Goal: Information Seeking & Learning: Learn about a topic

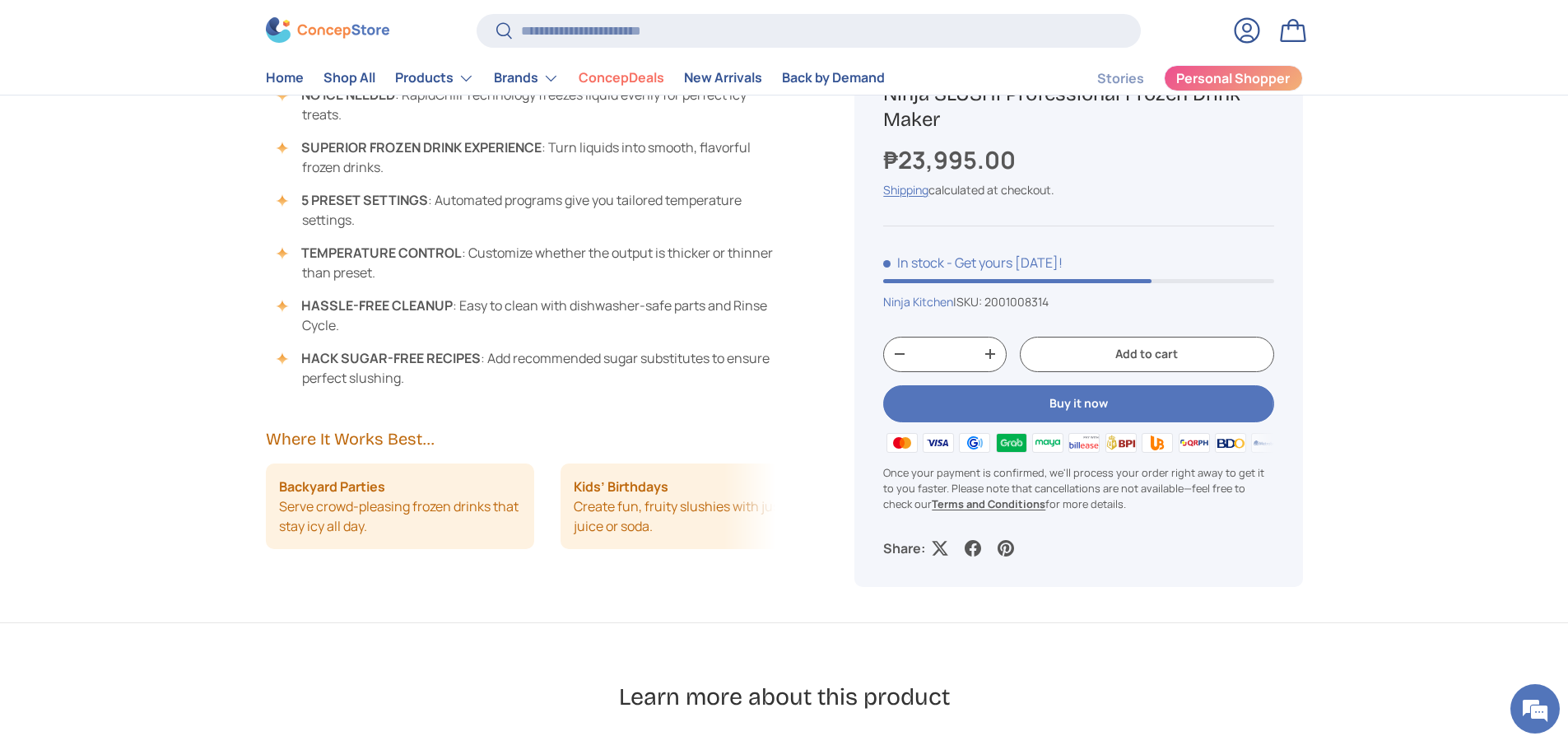
scroll to position [1564, 0]
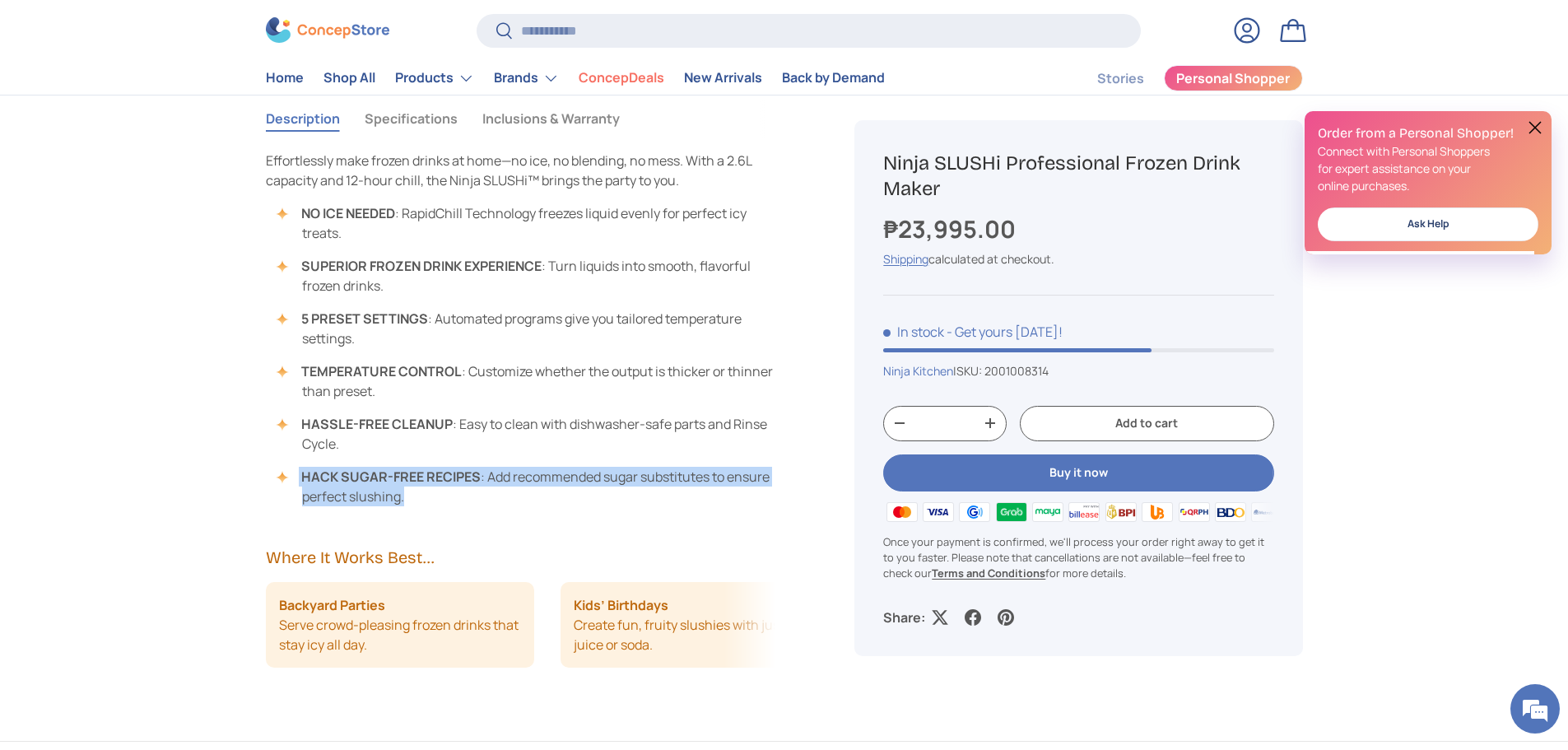
drag, startPoint x: 453, startPoint y: 498, endPoint x: 386, endPoint y: 447, distance: 84.2
click at [389, 448] on ul "NO ICE NEEDED : RapidChill Technology freezes liquid evenly for perfect icy tre…" at bounding box center [521, 354] width 511 height 302
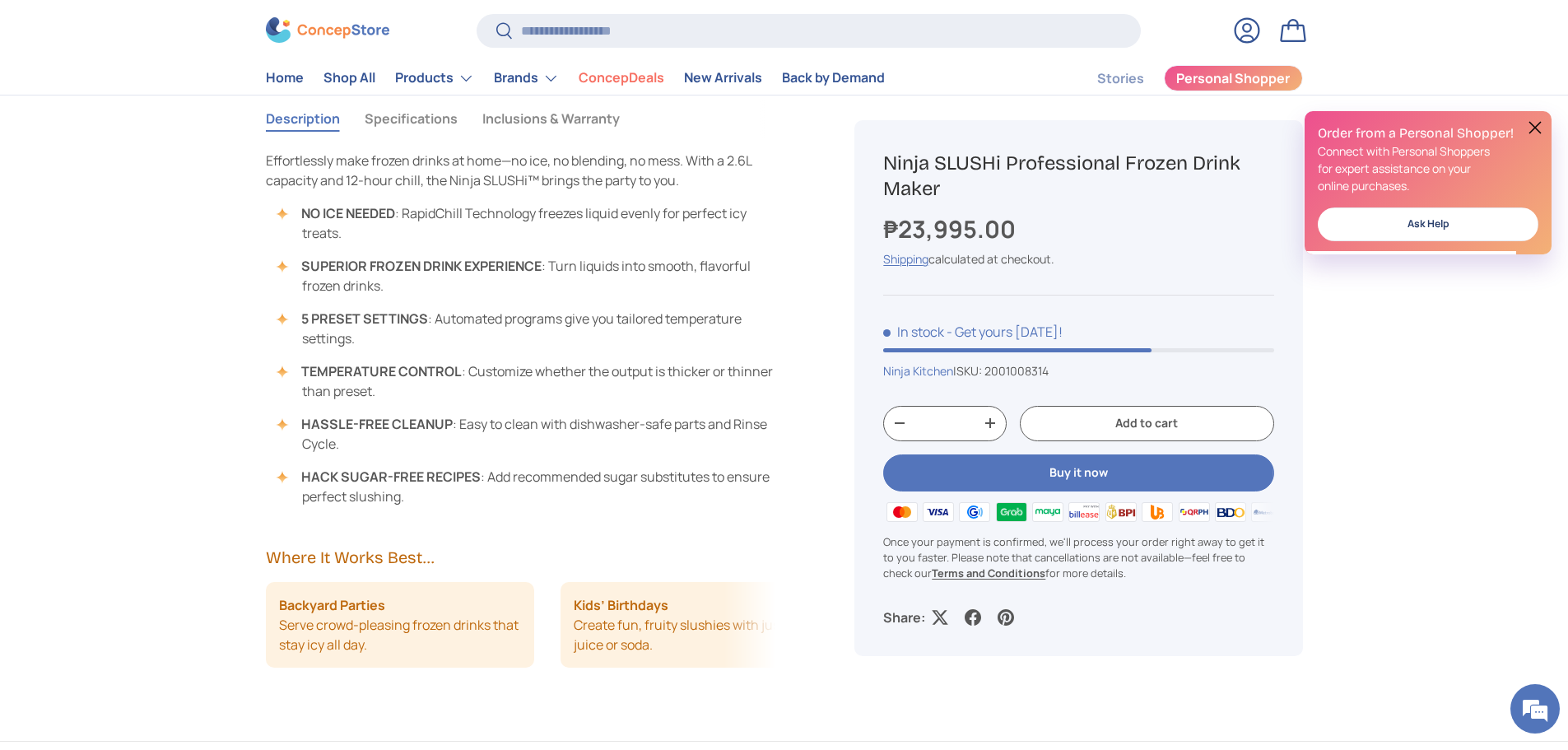
click at [442, 409] on ul "NO ICE NEEDED : RapidChill Technology freezes liquid evenly for perfect icy tre…" at bounding box center [521, 354] width 511 height 302
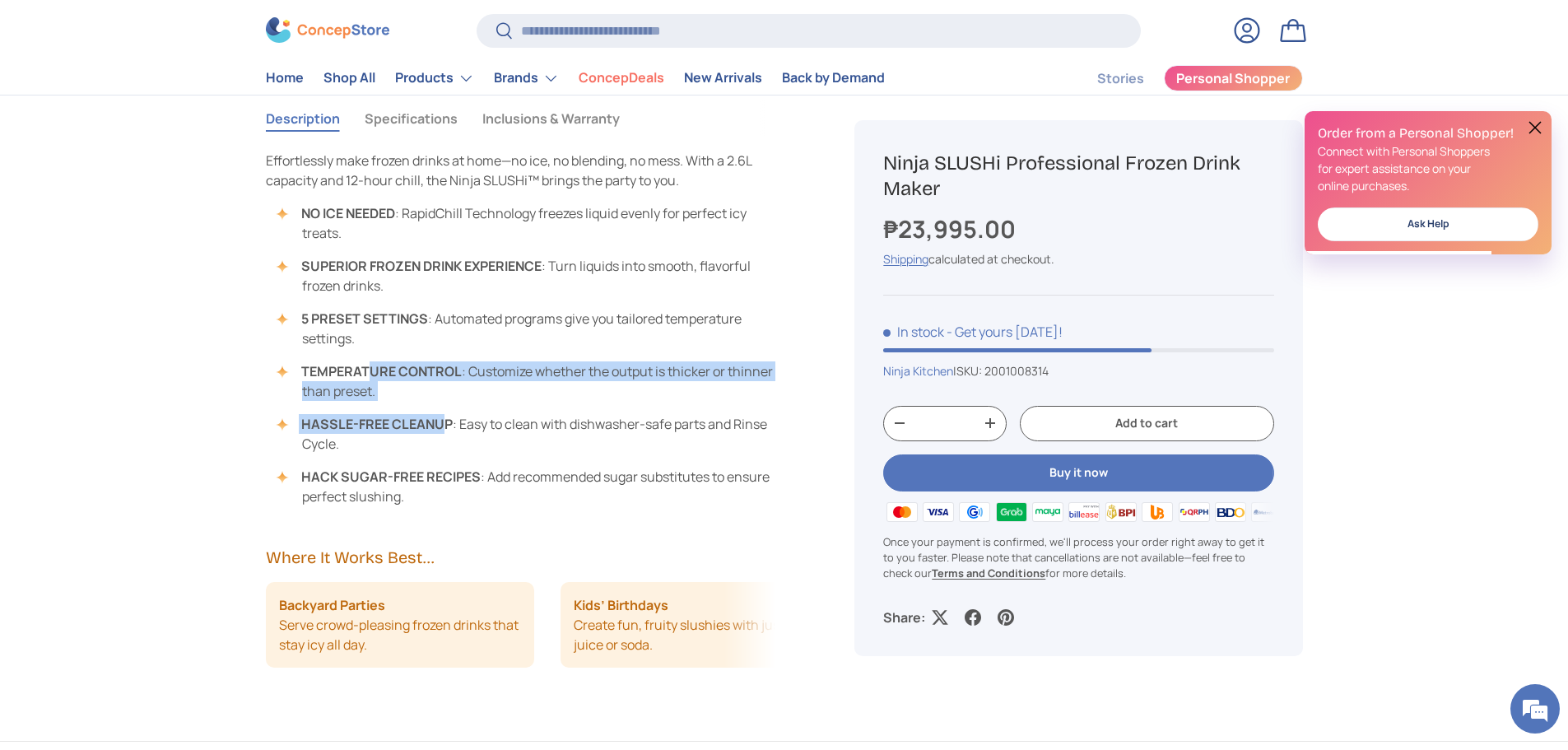
drag, startPoint x: 443, startPoint y: 408, endPoint x: 367, endPoint y: 375, distance: 82.9
click at [367, 375] on ul "NO ICE NEEDED : RapidChill Technology freezes liquid evenly for perfect icy tre…" at bounding box center [521, 354] width 511 height 302
click at [444, 403] on ul "NO ICE NEEDED : RapidChill Technology freezes liquid evenly for perfect icy tre…" at bounding box center [521, 354] width 511 height 302
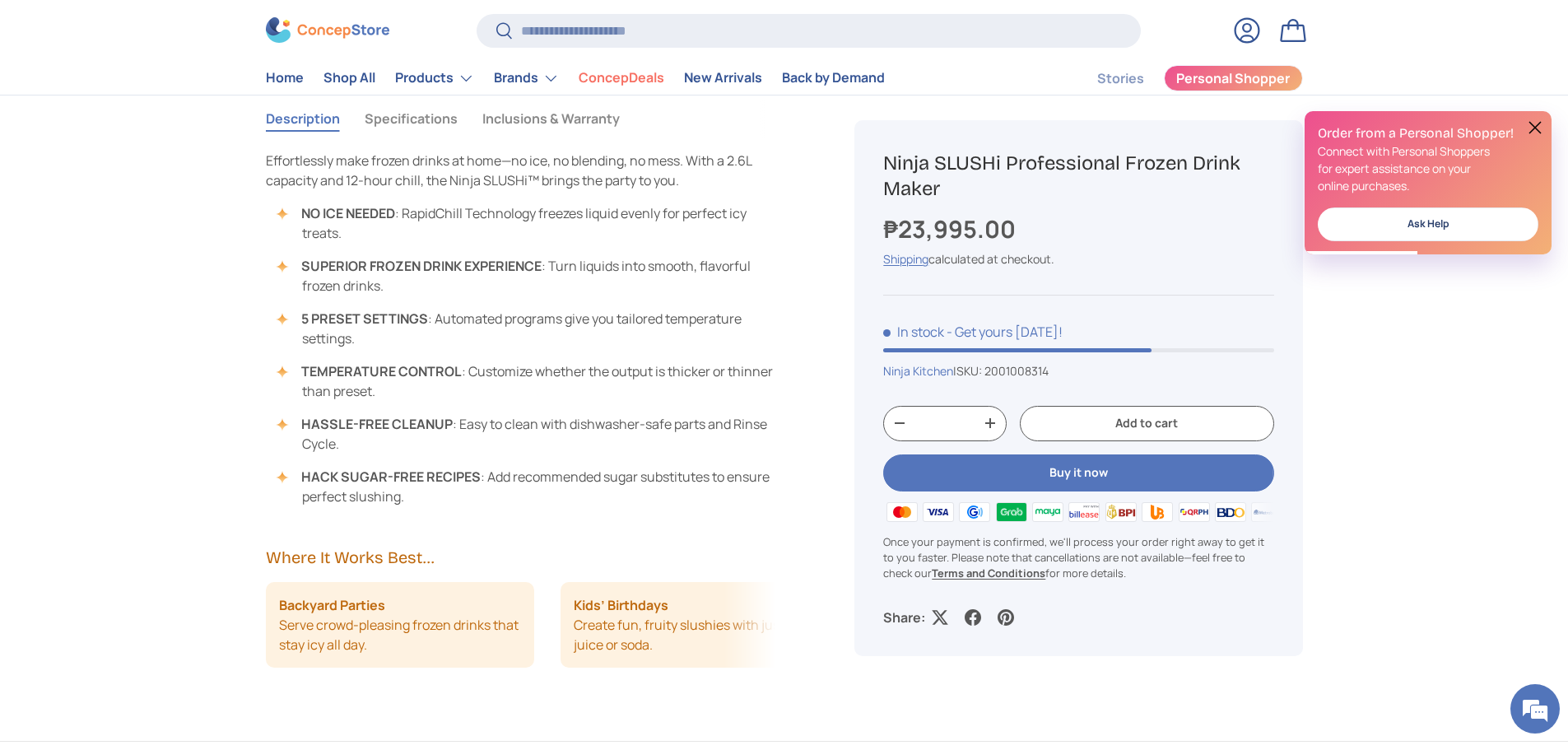
scroll to position [0, 0]
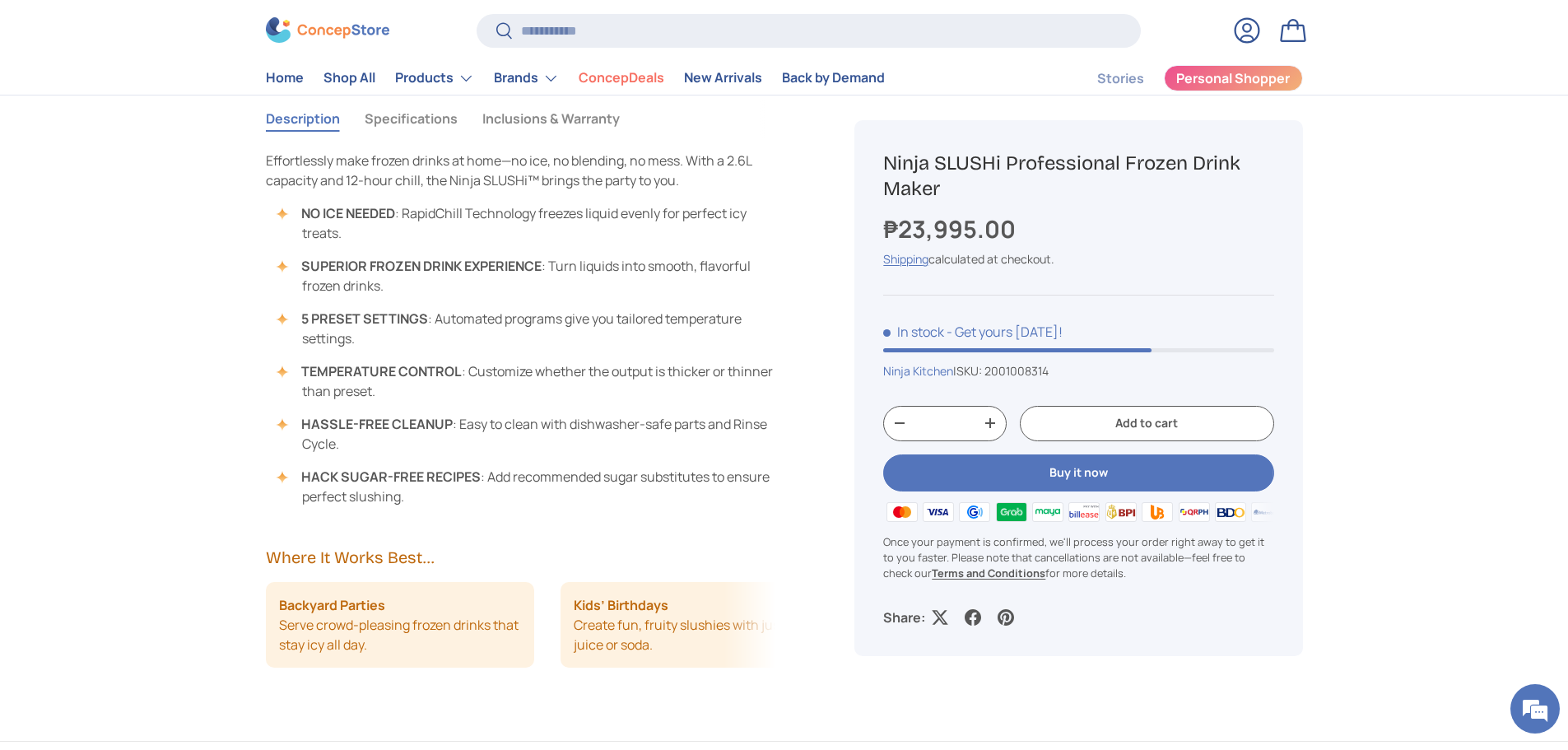
click at [414, 282] on li "SUPERIOR FROZEN DRINK EXPERIENCE : Turn liquids into smooth, flavorful frozen d…" at bounding box center [529, 276] width 494 height 40
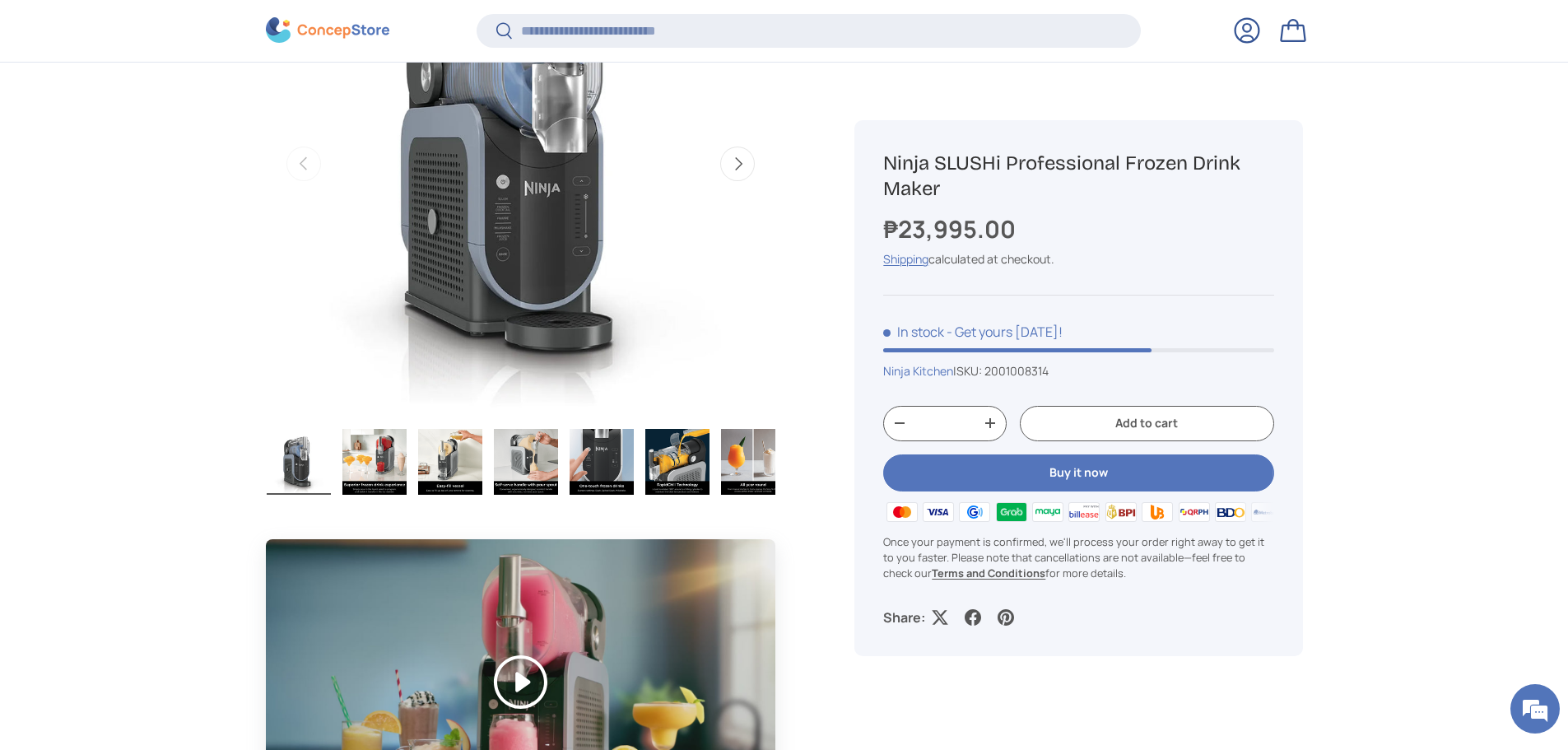
scroll to position [819, 0]
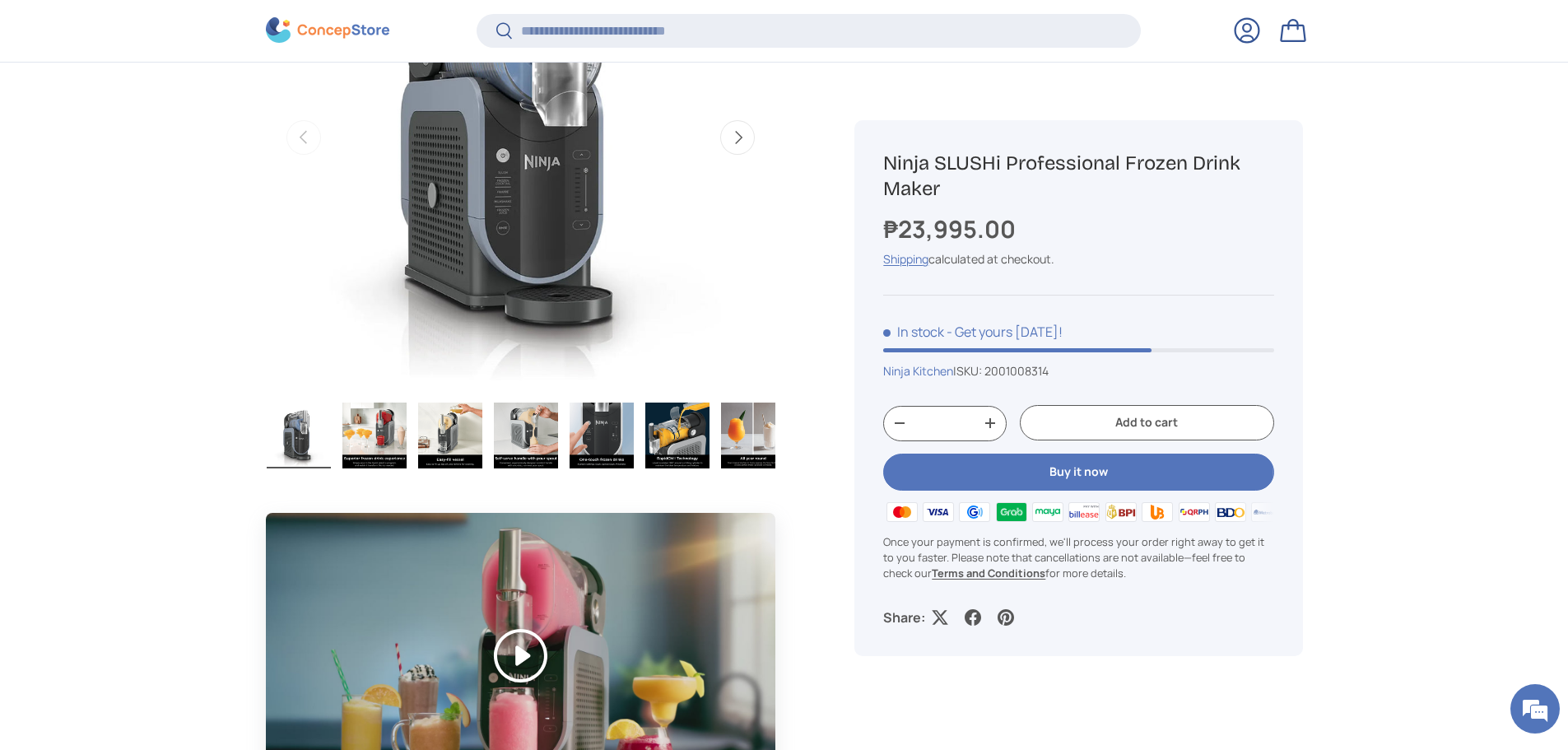
click at [539, 426] on img "Gallery Viewer" at bounding box center [525, 435] width 64 height 66
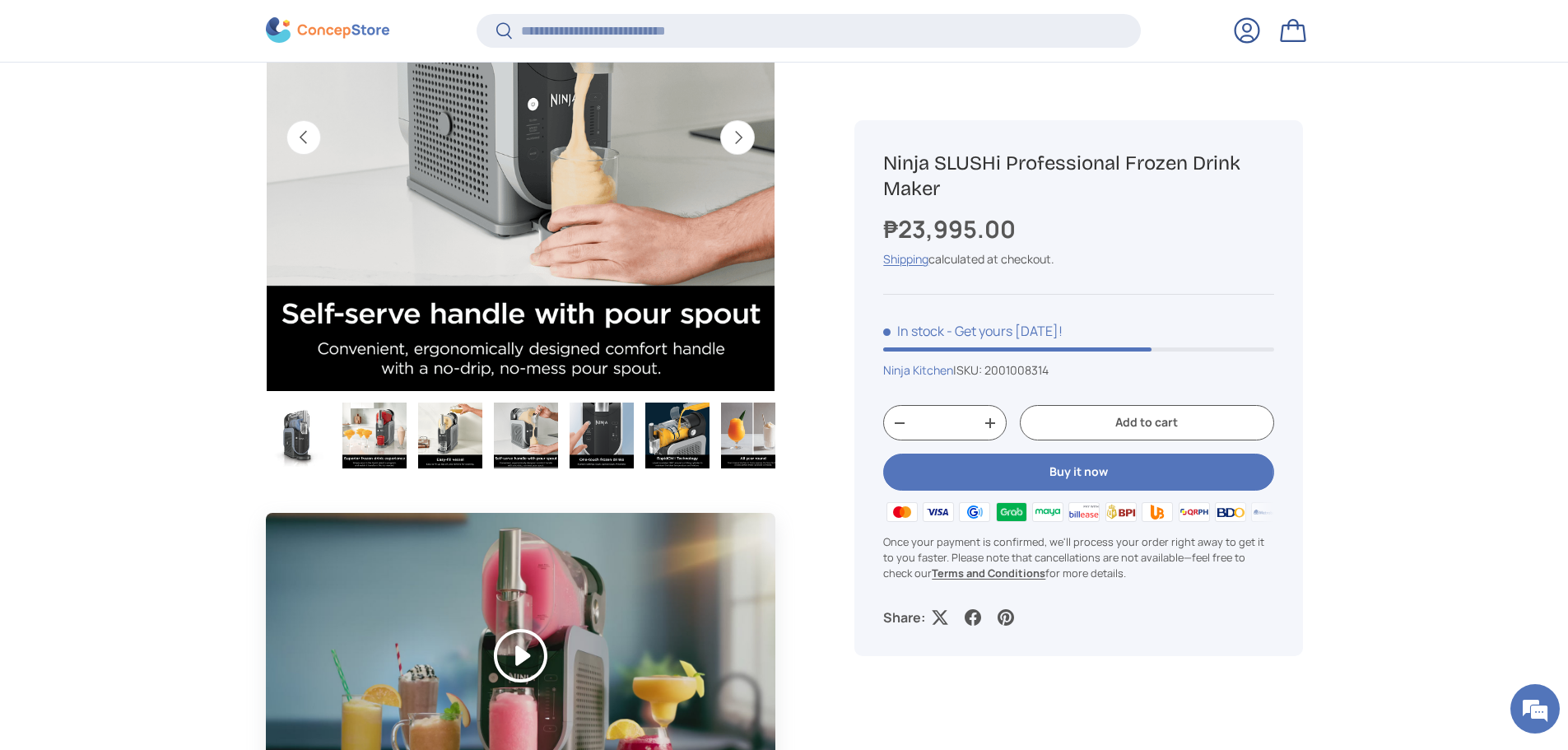
click at [748, 145] on button "Next" at bounding box center [737, 137] width 34 height 34
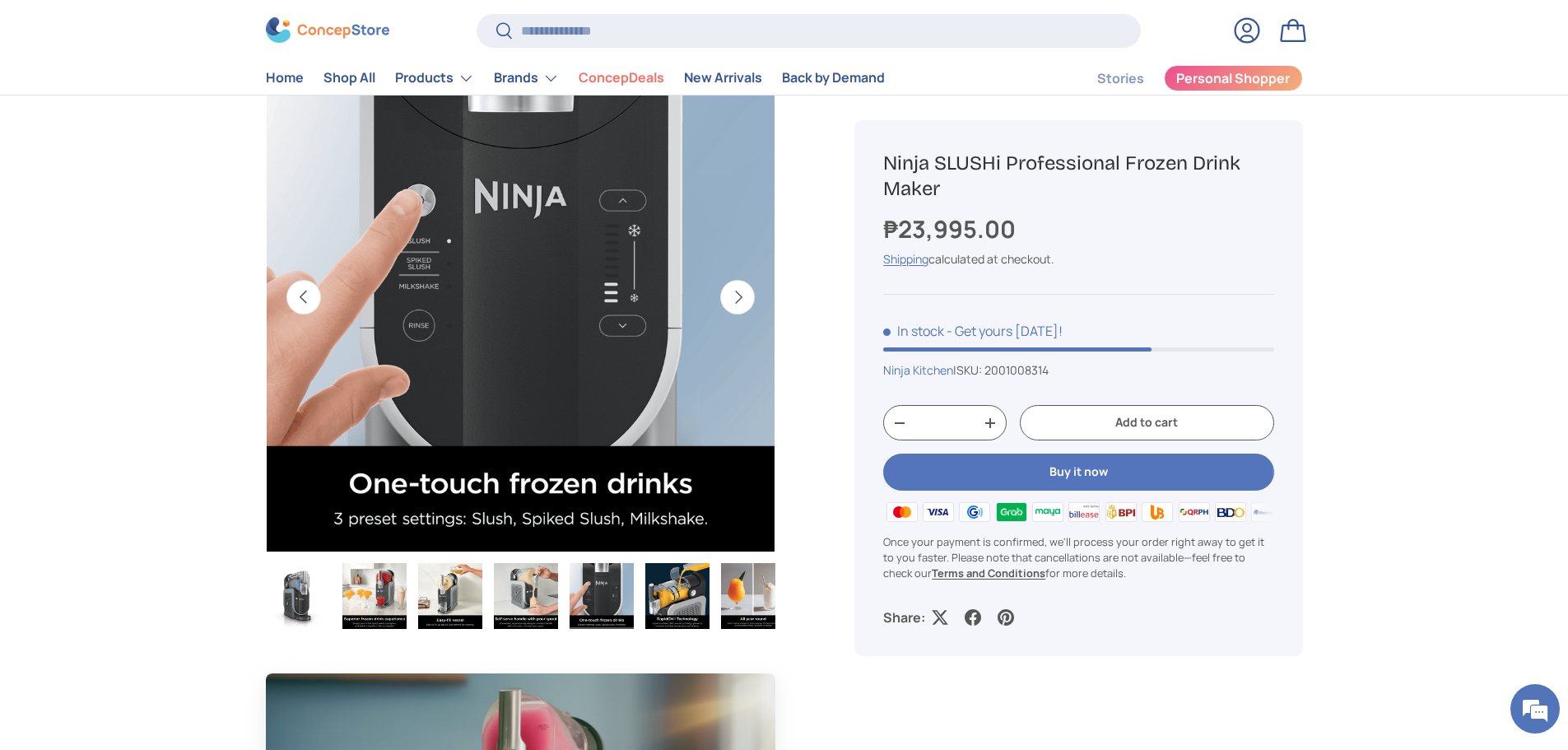
scroll to position [658, 0]
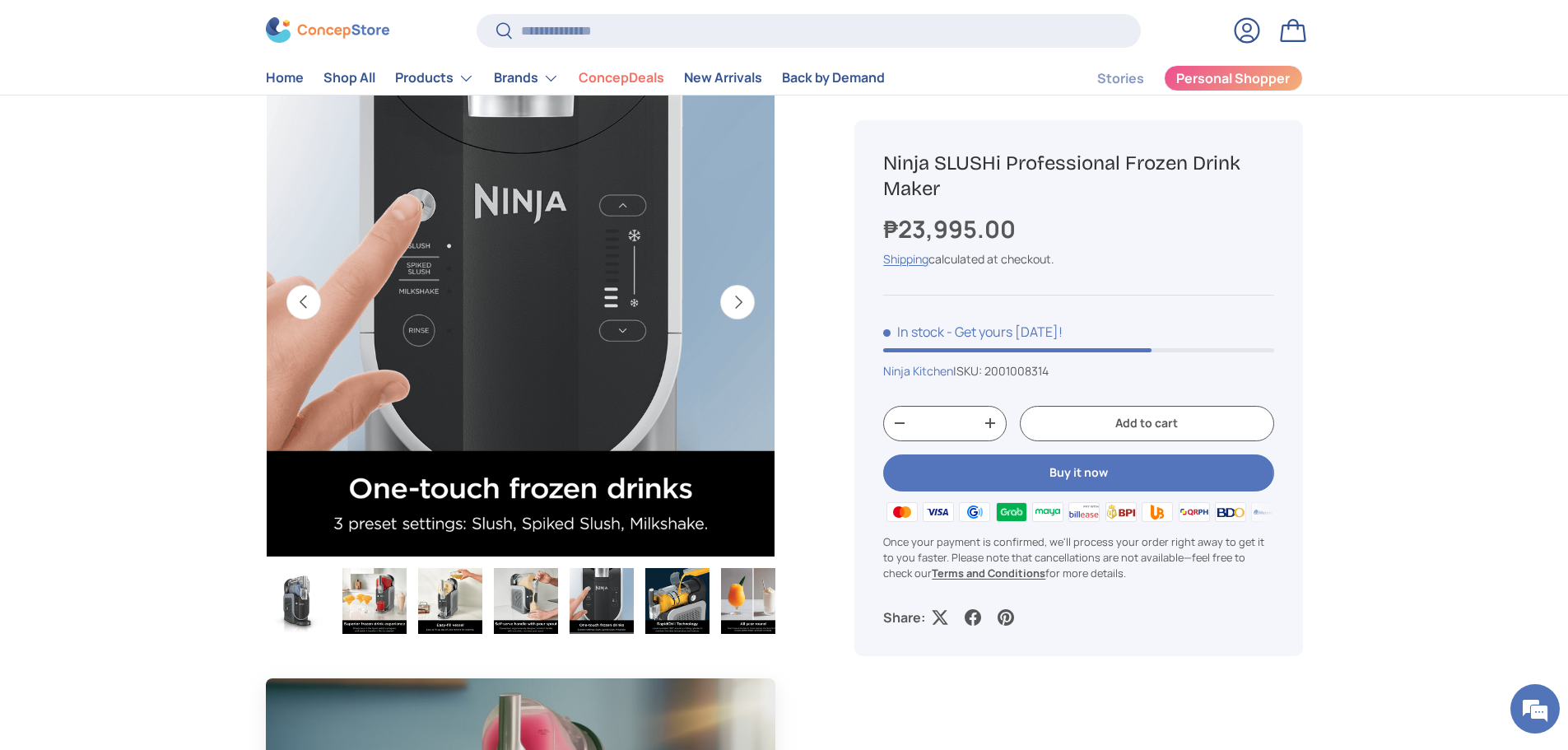
click at [742, 305] on button "Next" at bounding box center [737, 301] width 34 height 34
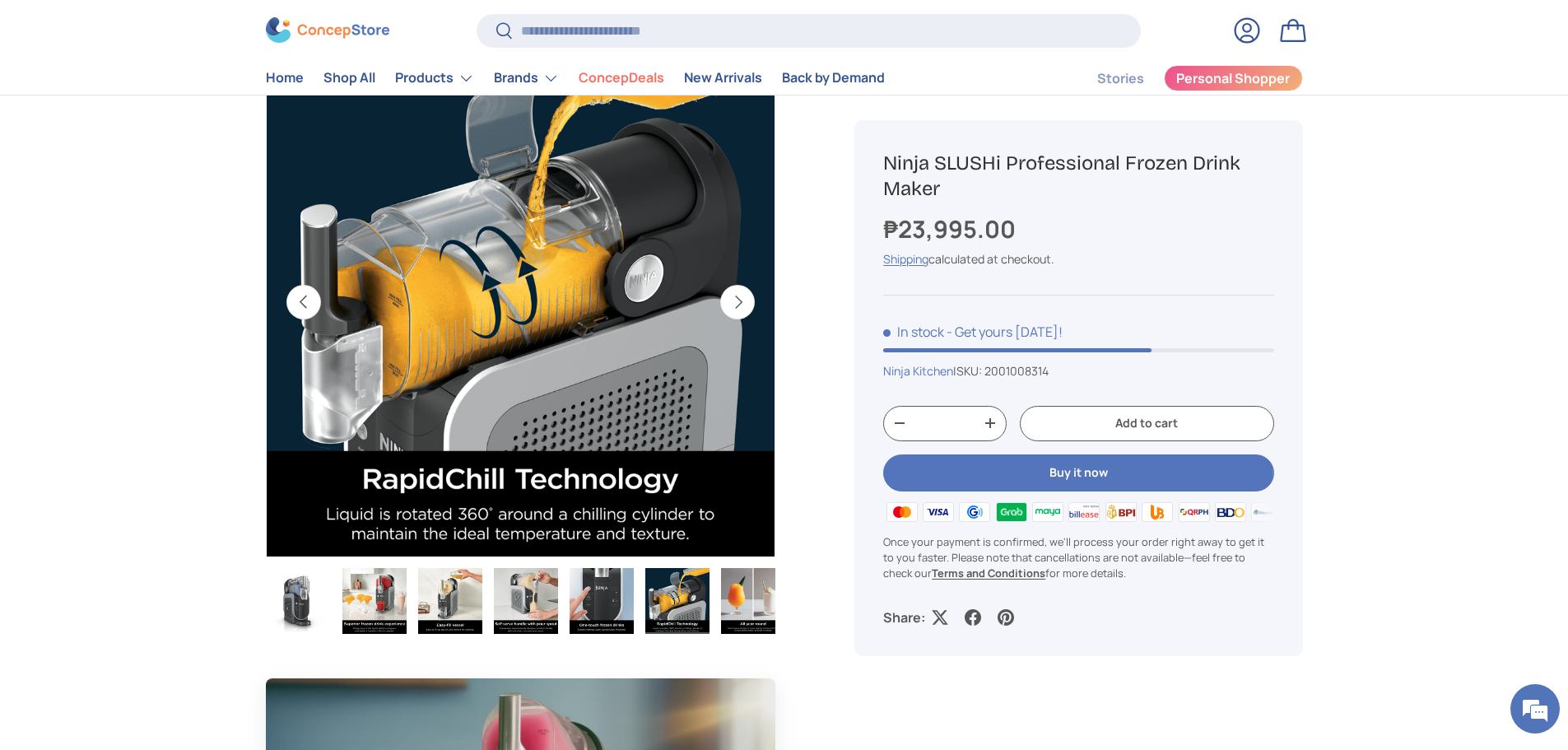
click at [742, 305] on button "Next" at bounding box center [737, 301] width 34 height 34
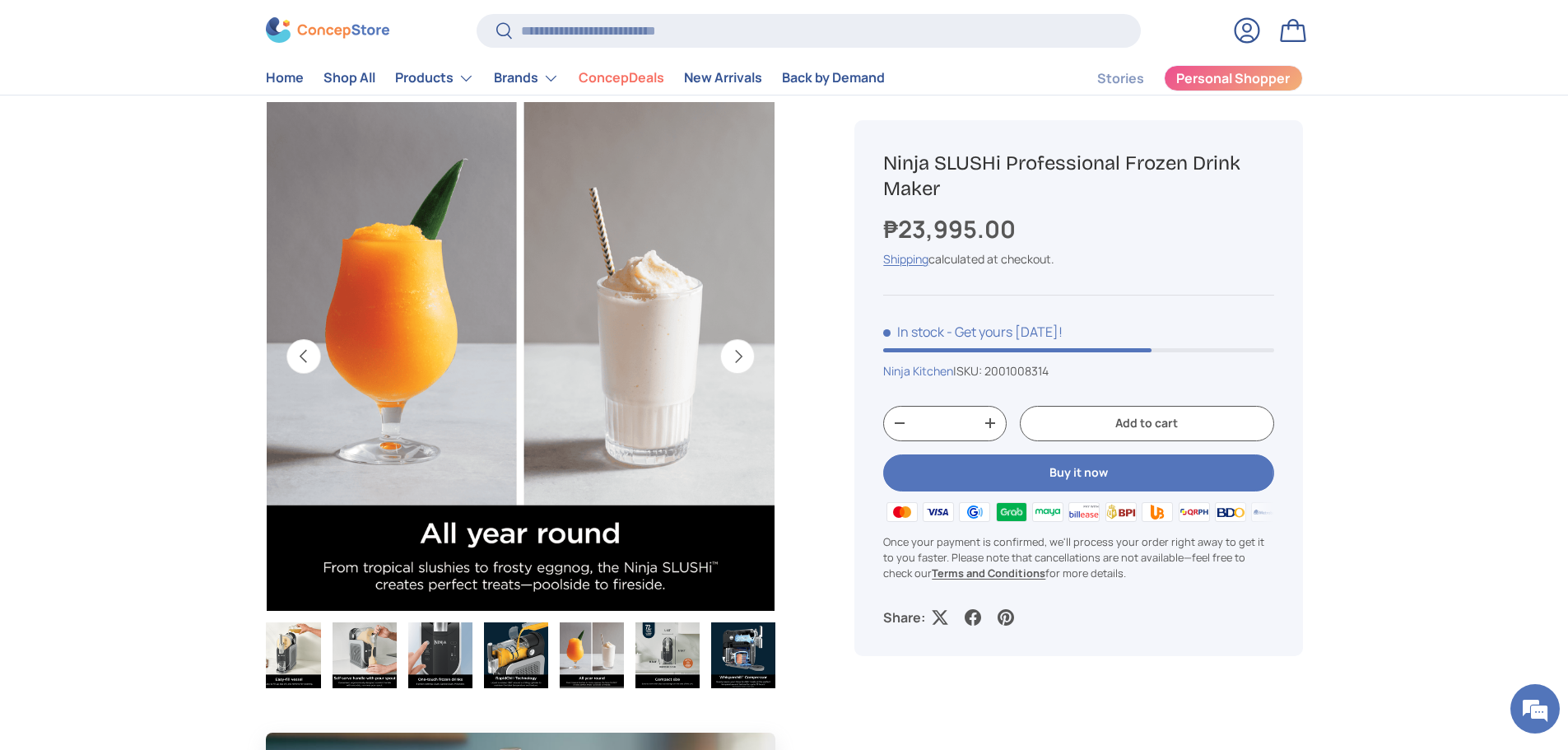
scroll to position [576, 0]
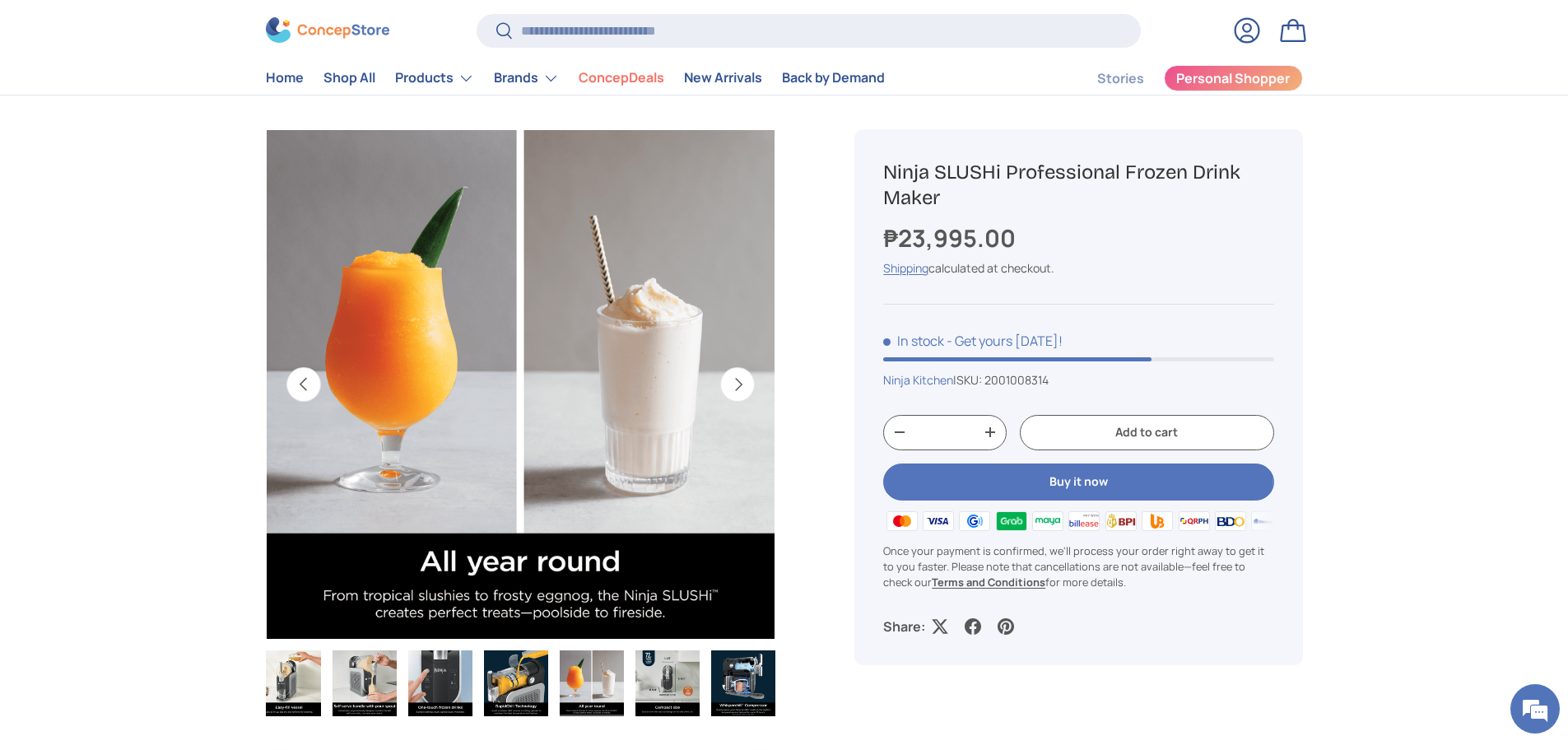
click at [311, 397] on button "Previous" at bounding box center [303, 384] width 34 height 34
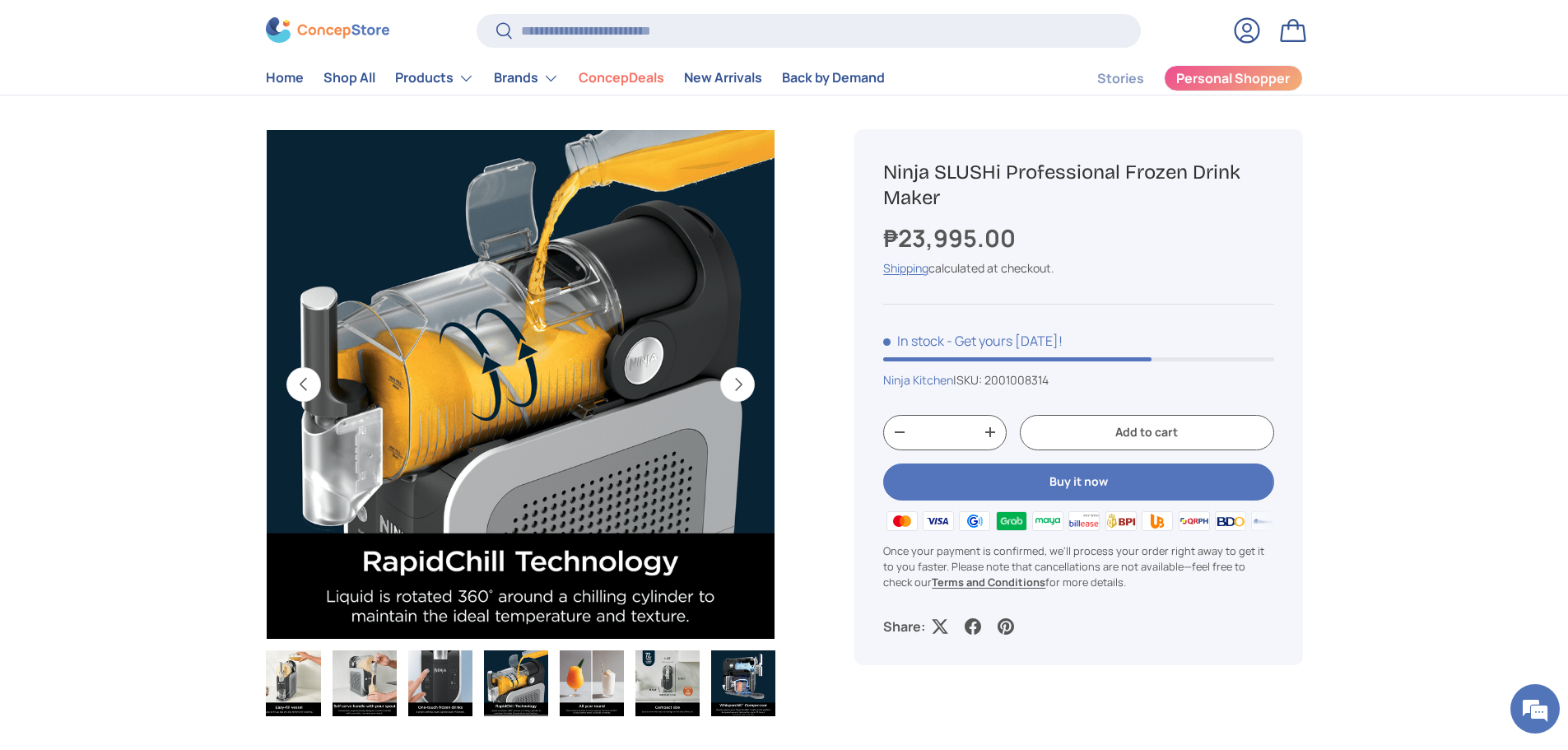
click at [311, 395] on button "Previous" at bounding box center [303, 384] width 34 height 34
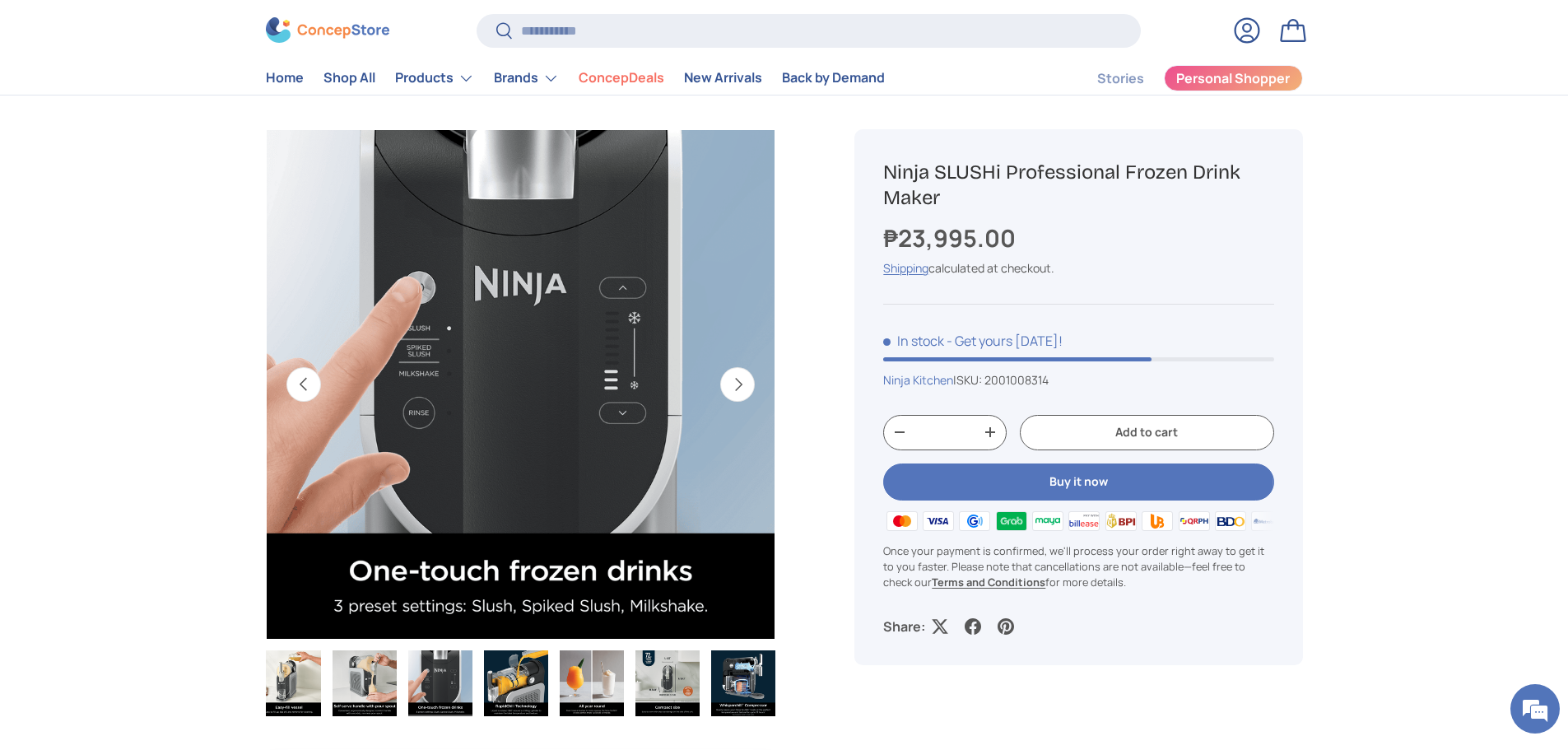
click at [310, 395] on button "Previous" at bounding box center [303, 384] width 34 height 34
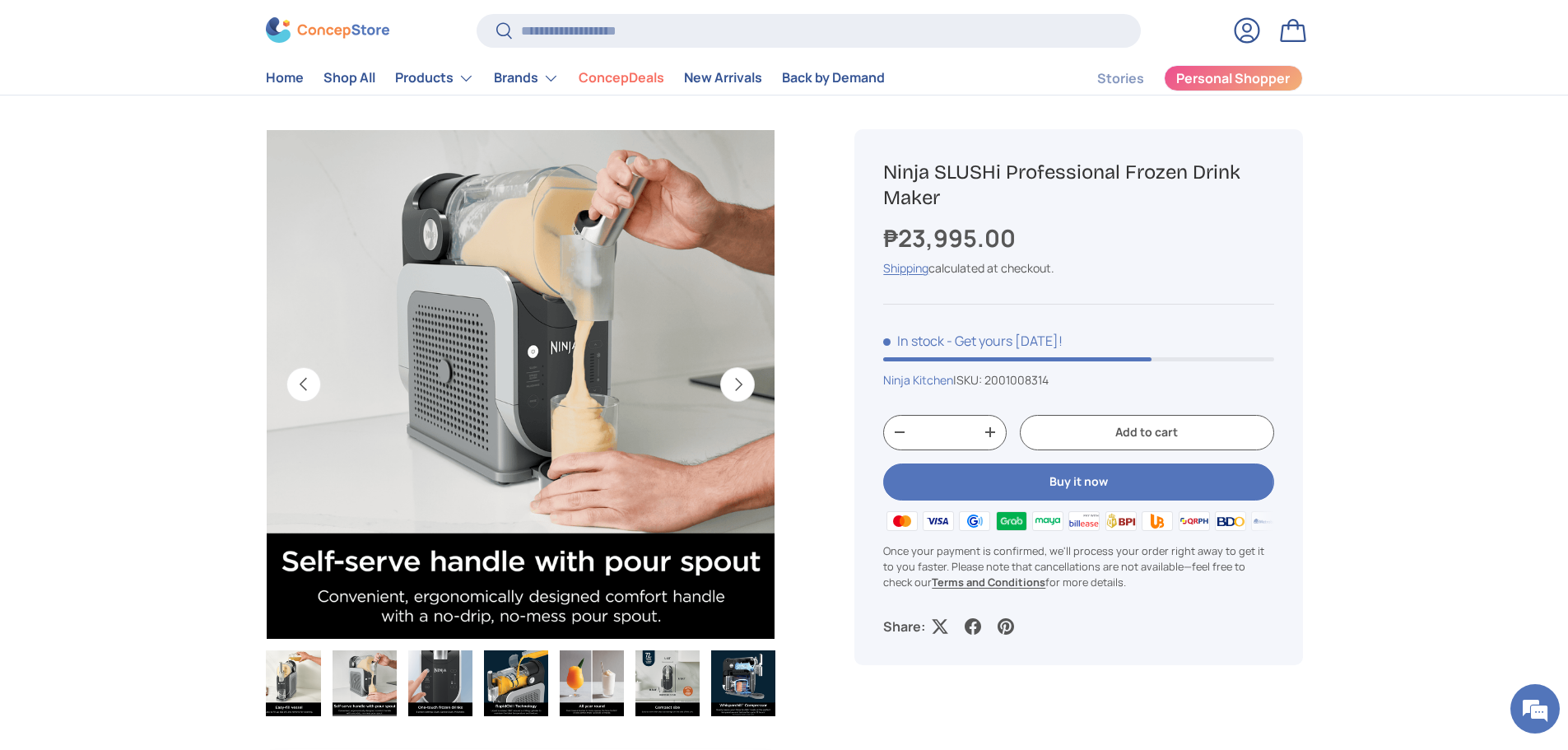
click at [310, 395] on button "Previous" at bounding box center [303, 384] width 34 height 34
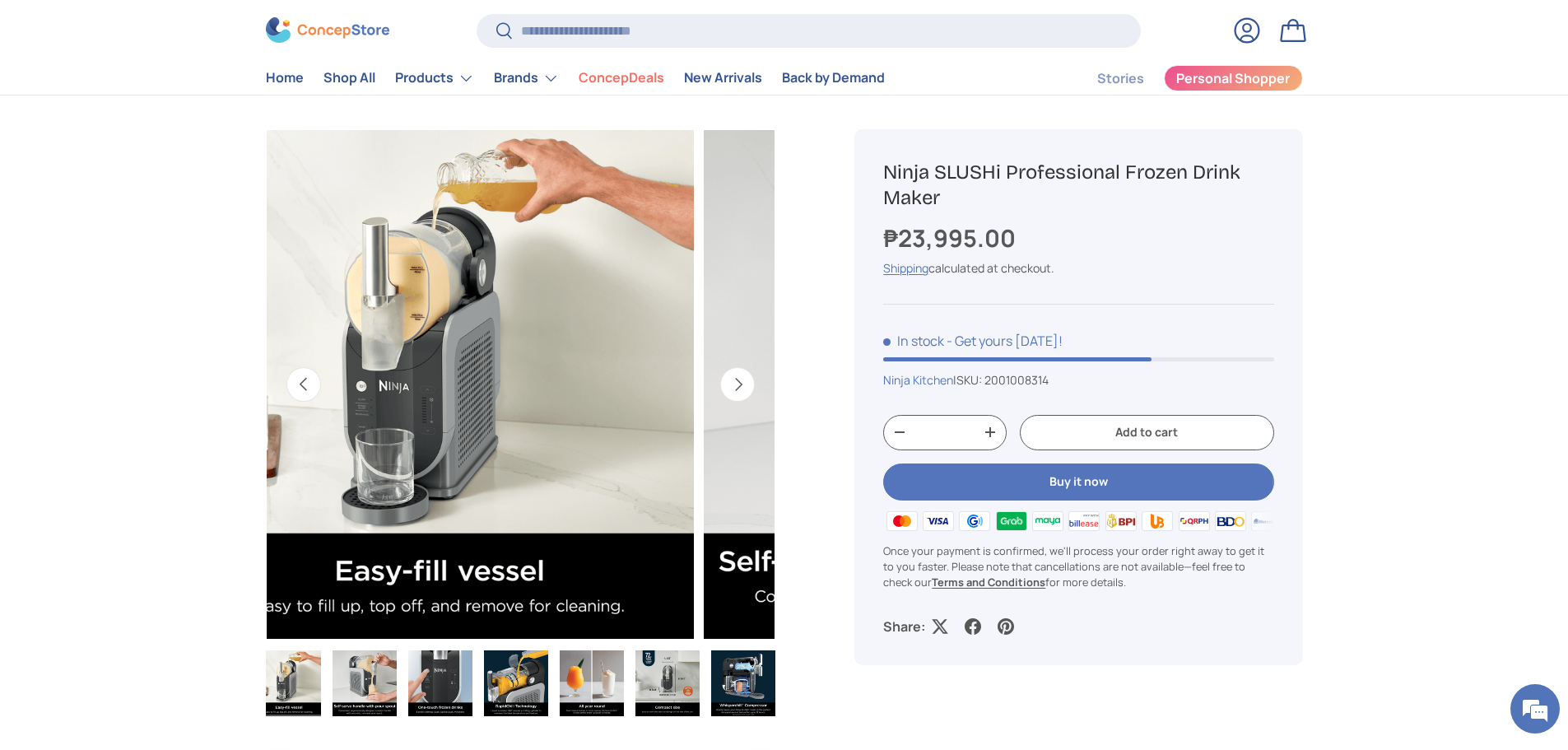
scroll to position [0, 152]
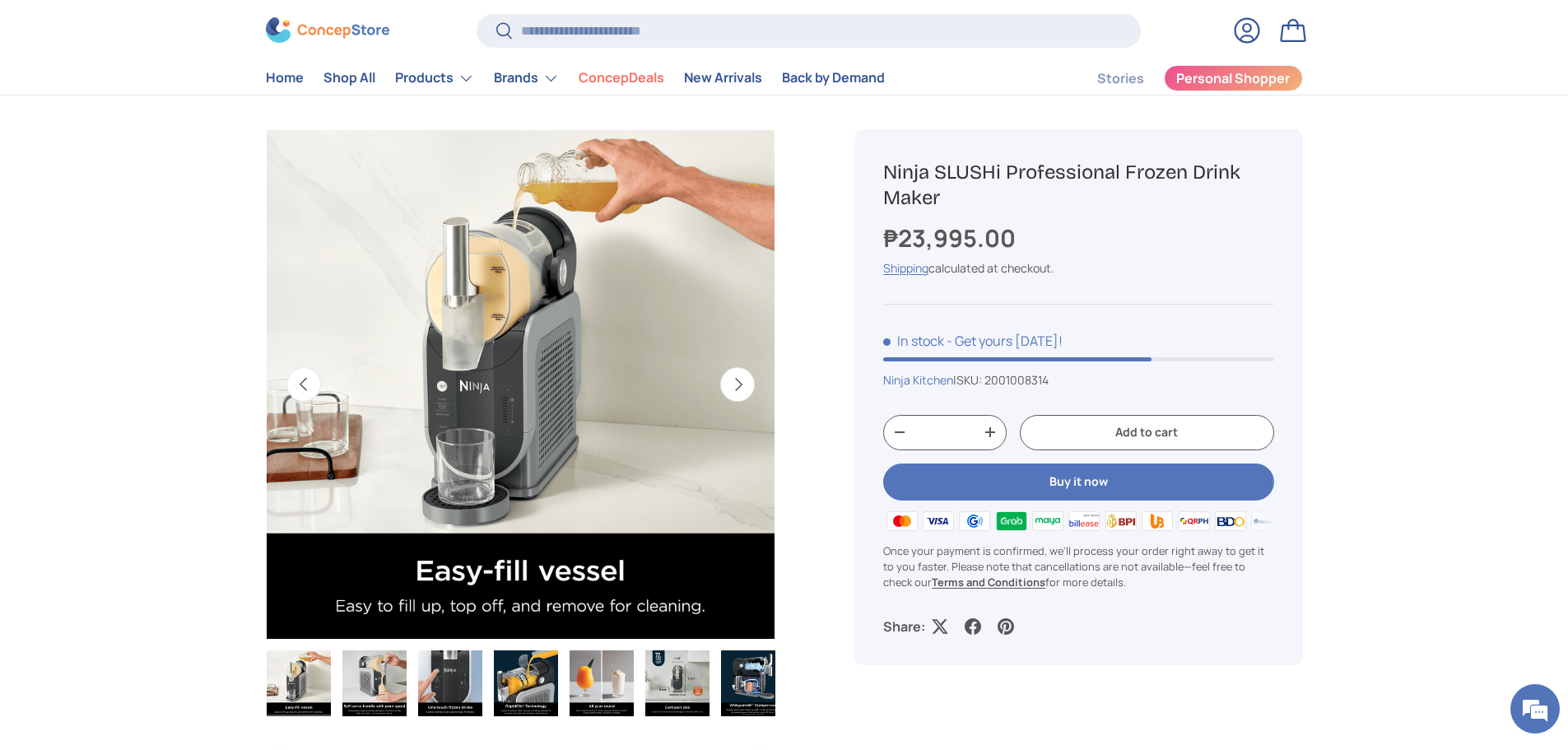
click at [310, 395] on button "Previous" at bounding box center [303, 384] width 34 height 34
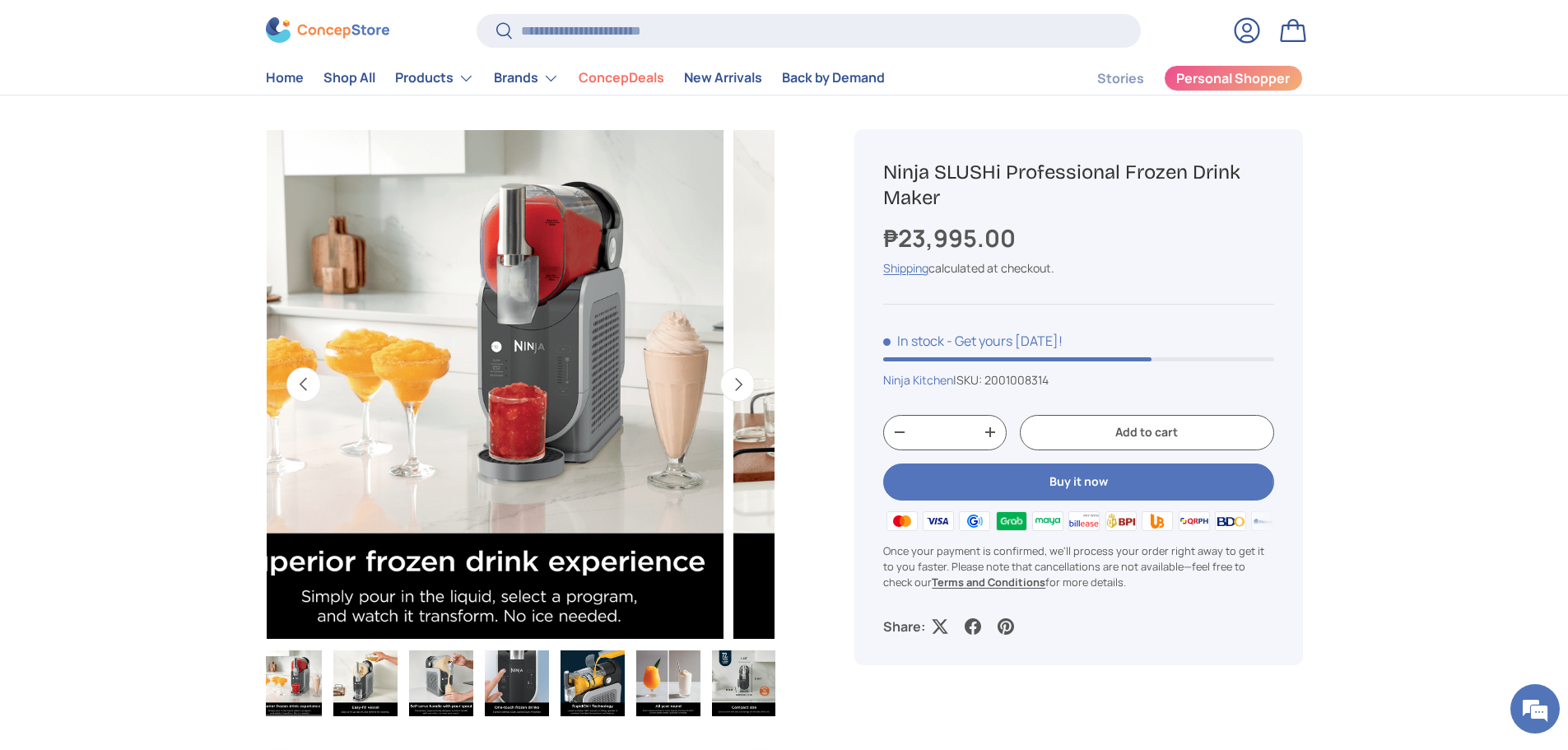
scroll to position [0, 76]
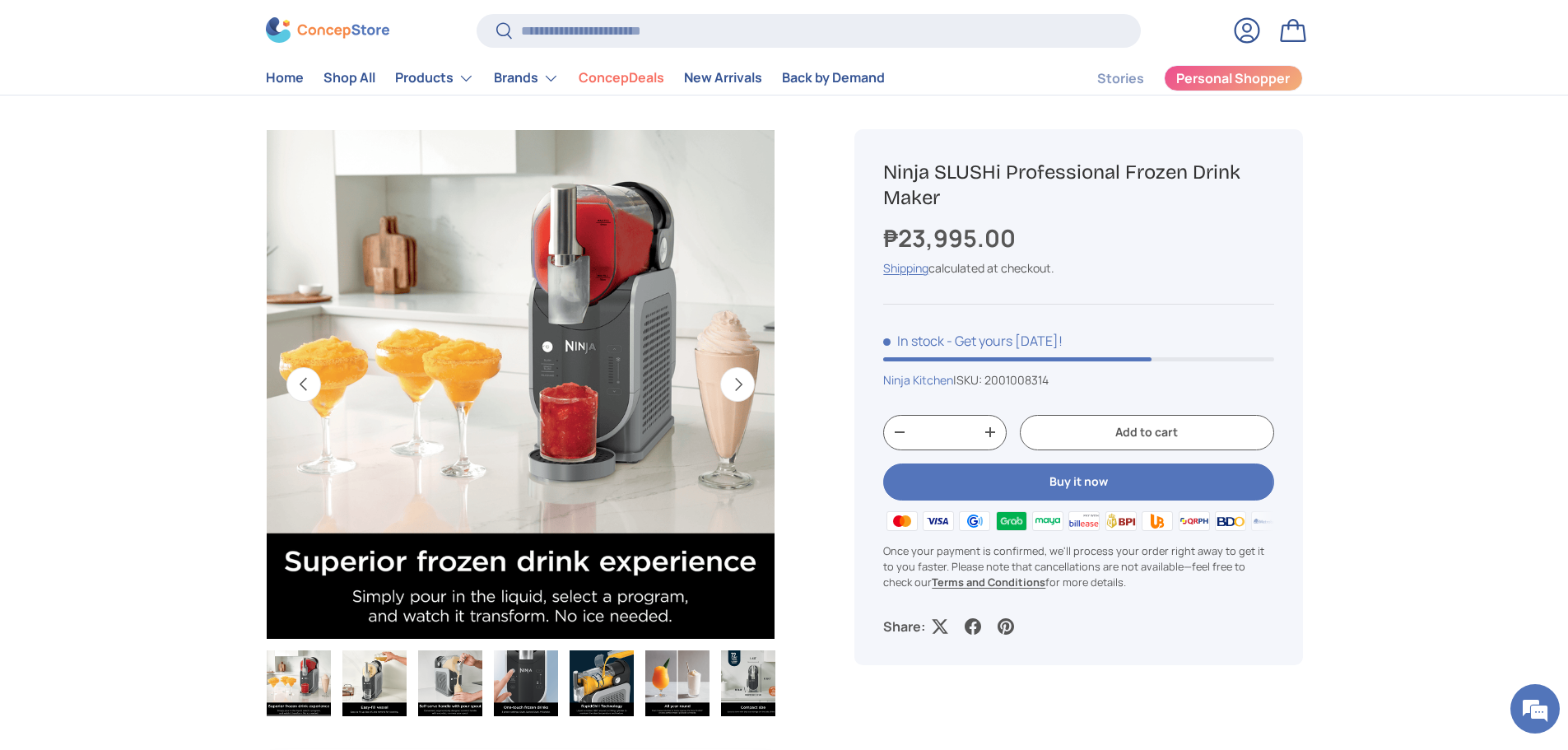
click at [310, 395] on button "Previous" at bounding box center [303, 384] width 34 height 34
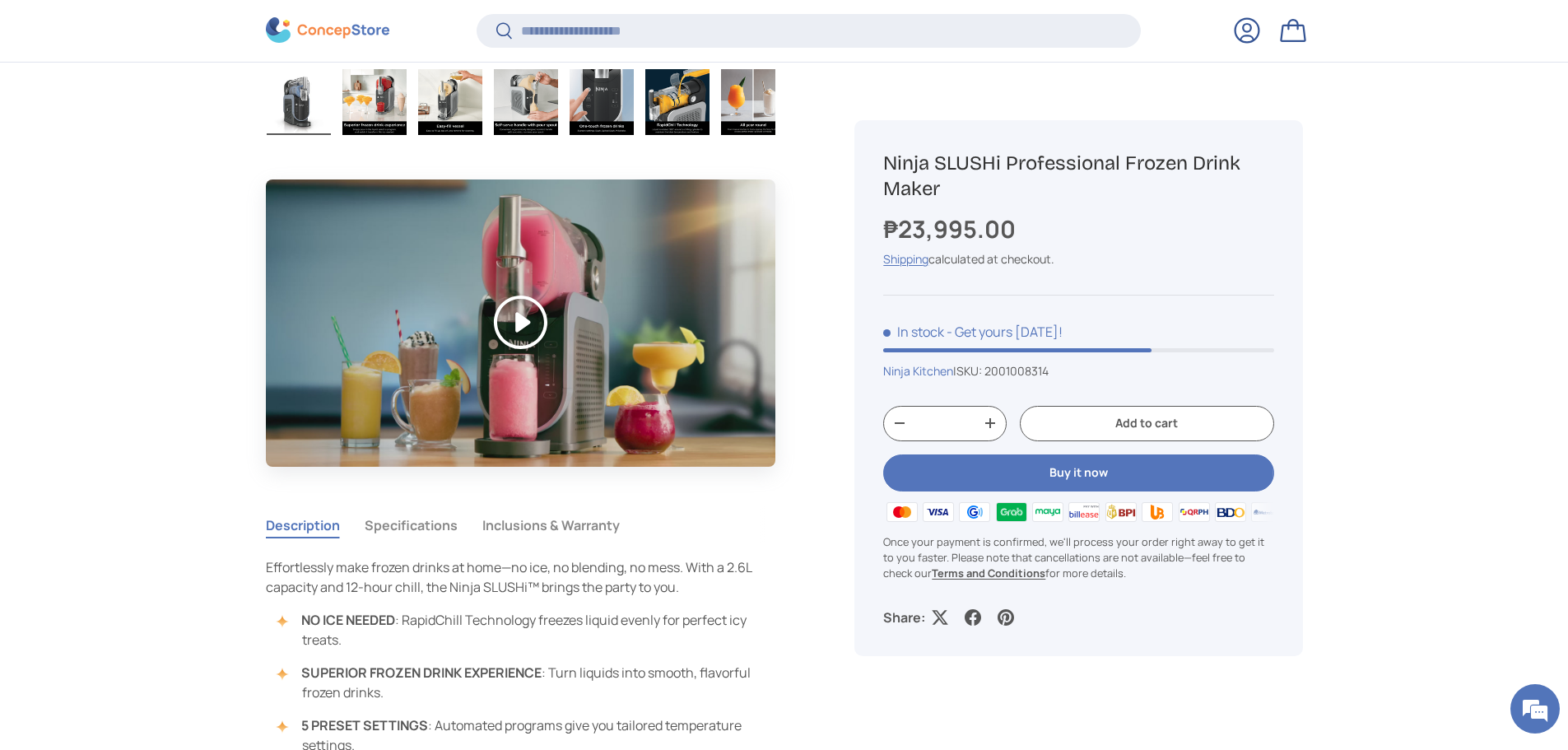
scroll to position [1313, 0]
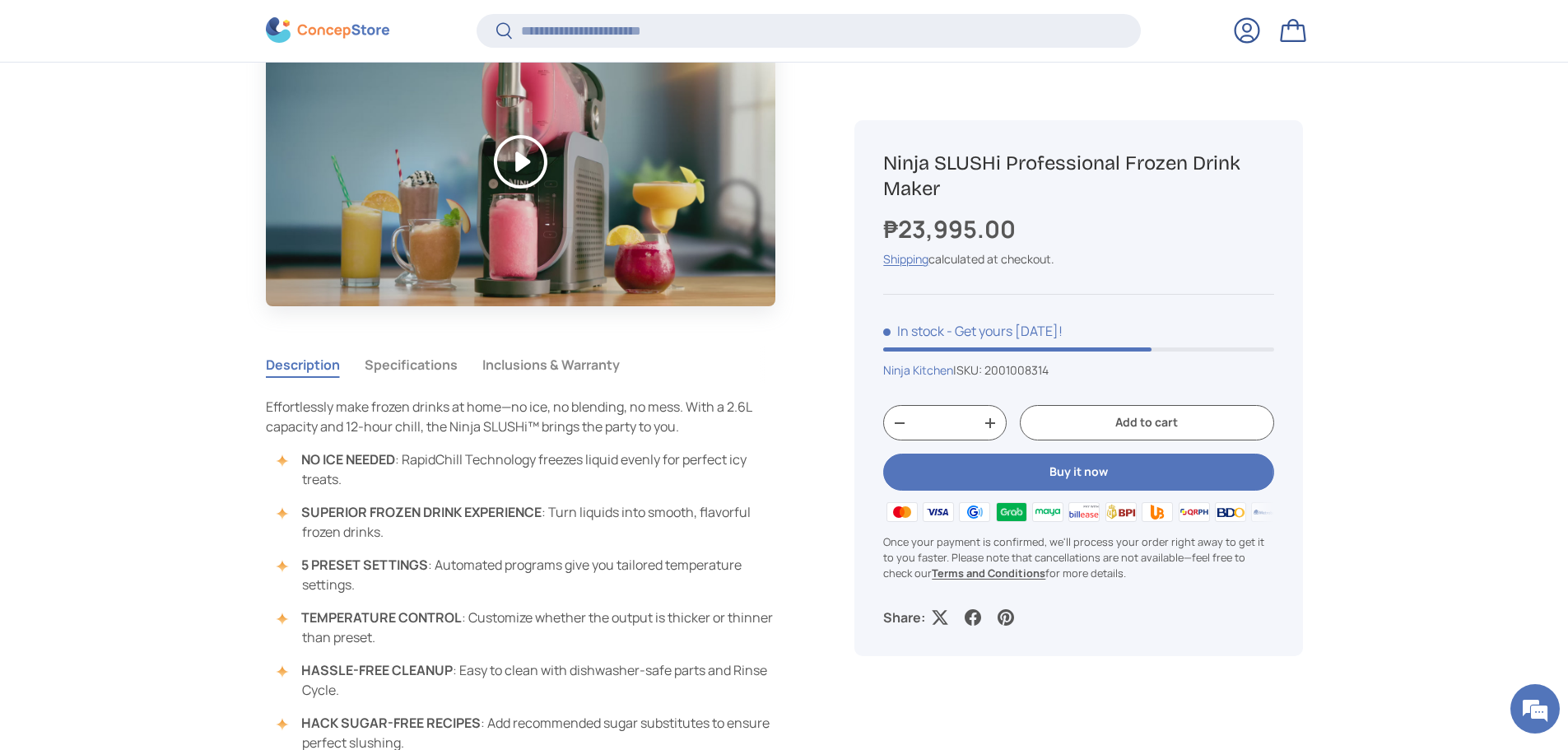
click at [437, 364] on button "Specifications" at bounding box center [411, 364] width 93 height 38
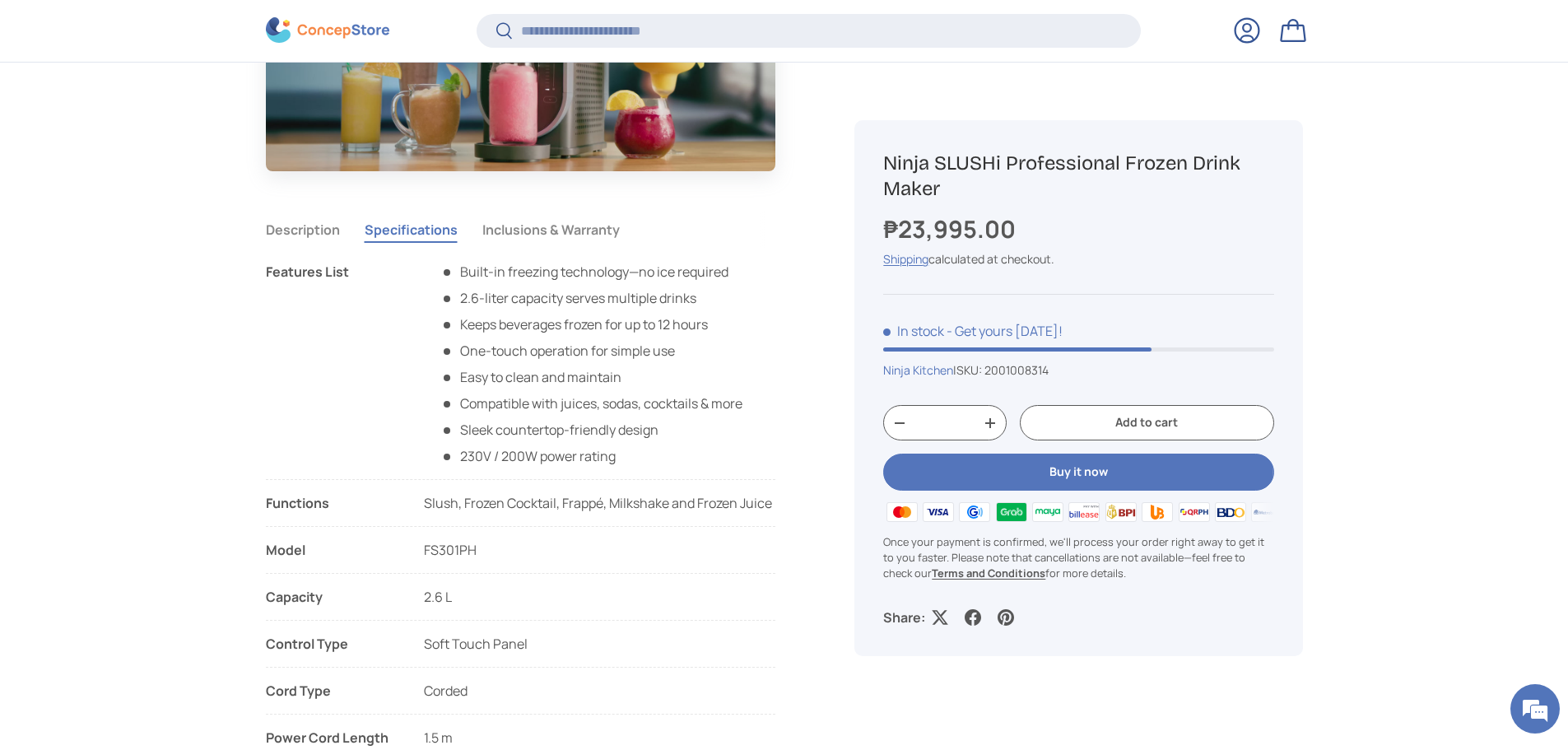
scroll to position [1478, 0]
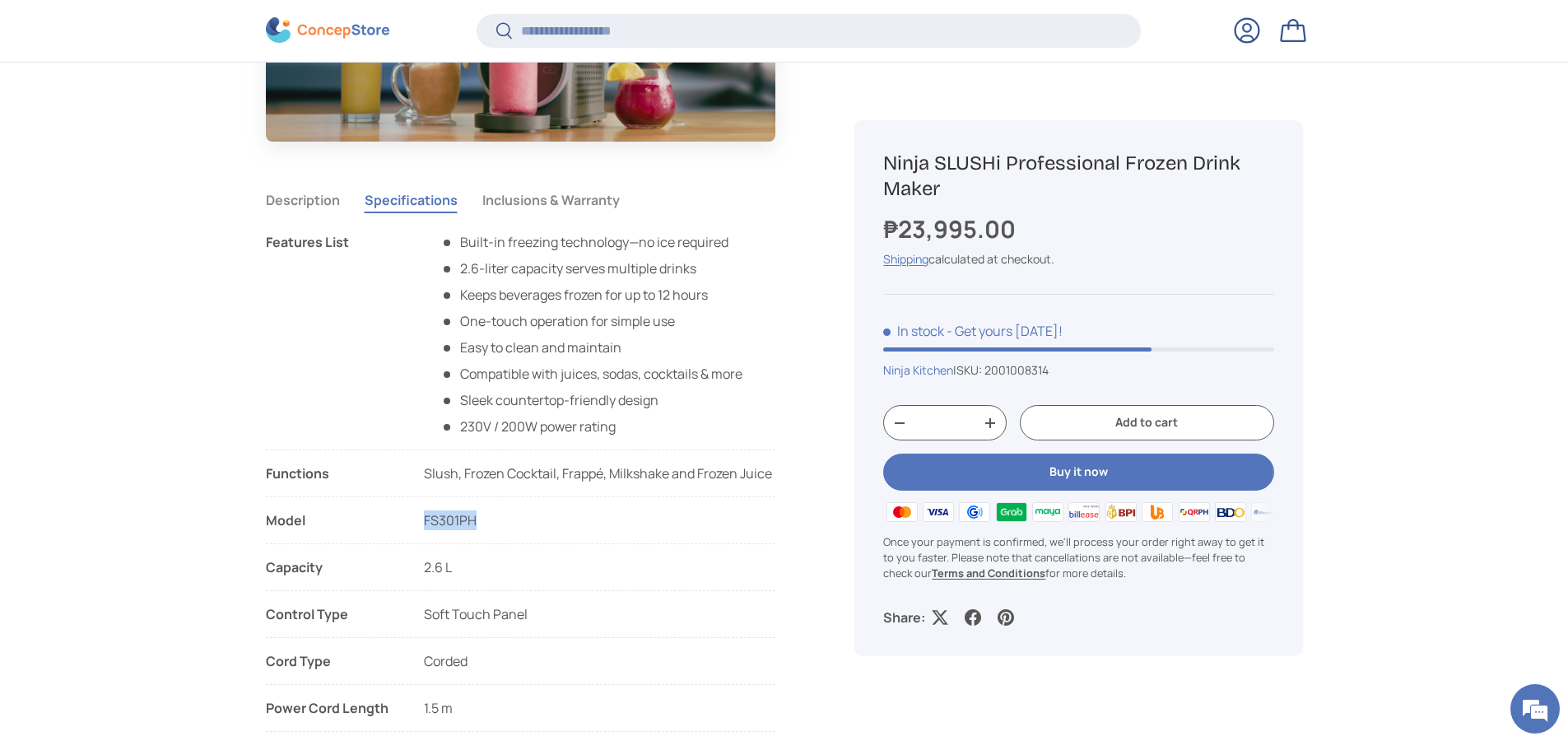
drag, startPoint x: 485, startPoint y: 529, endPoint x: 423, endPoint y: 534, distance: 62.2
click at [423, 534] on li "Model FS301PH" at bounding box center [521, 527] width 511 height 33
copy span "FS301PH"
